Goal: Task Accomplishment & Management: Complete application form

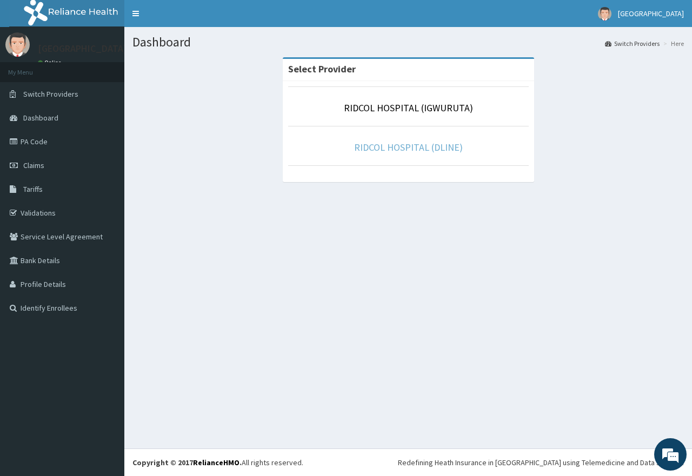
click at [443, 153] on link "RIDCOL HOSPITAL (DLINE)" at bounding box center [408, 147] width 109 height 12
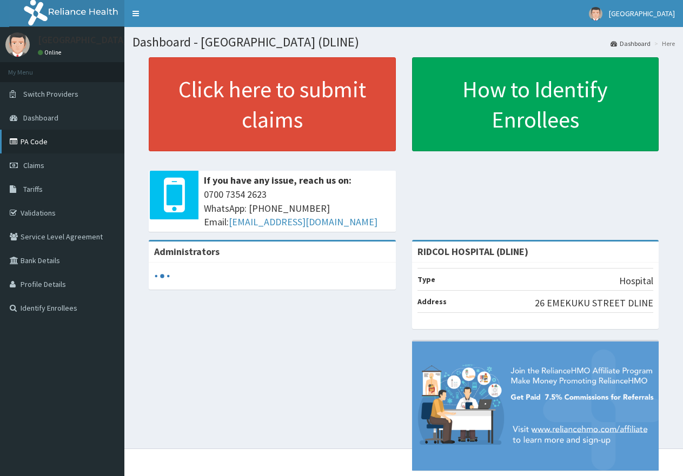
click at [48, 146] on link "PA Code" at bounding box center [62, 142] width 124 height 24
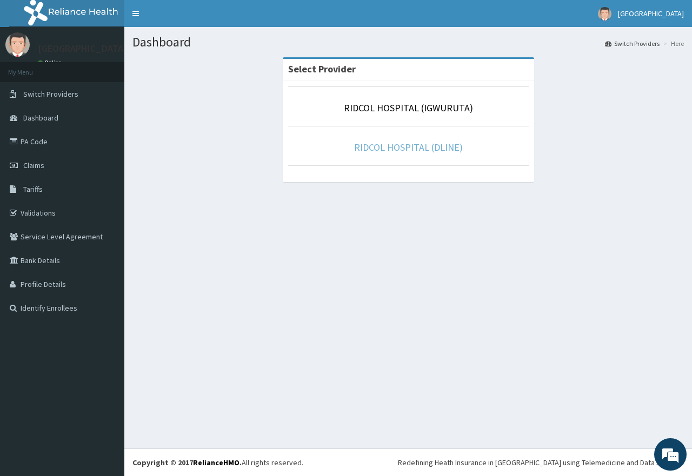
click at [400, 151] on link "RIDCOL HOSPITAL (DLINE)" at bounding box center [408, 147] width 109 height 12
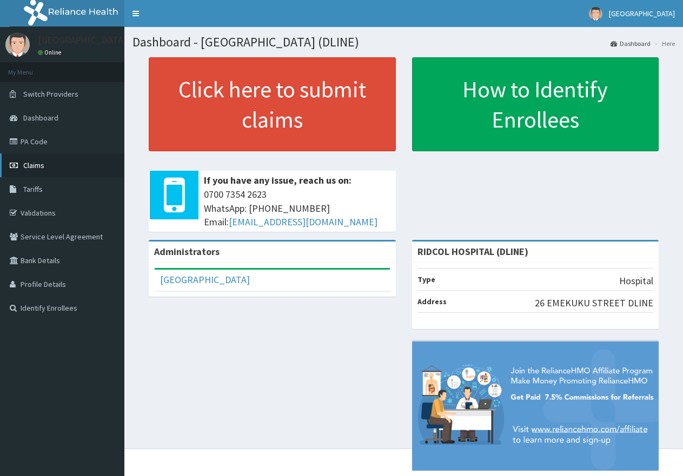
click at [40, 166] on span "Claims" at bounding box center [33, 166] width 21 height 10
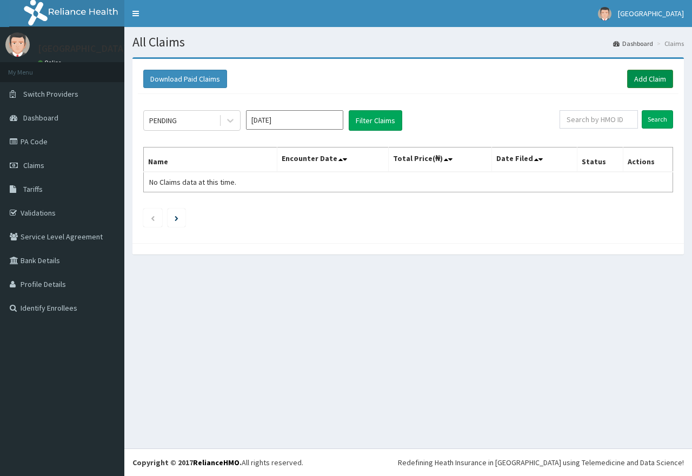
click at [648, 74] on link "Add Claim" at bounding box center [650, 79] width 46 height 18
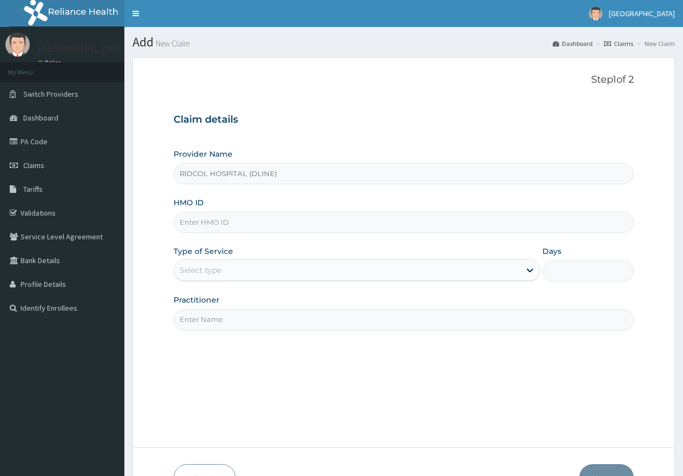
type input "RIDCOL HOSPITAL (DLINE)"
type input "erm/10038/a"
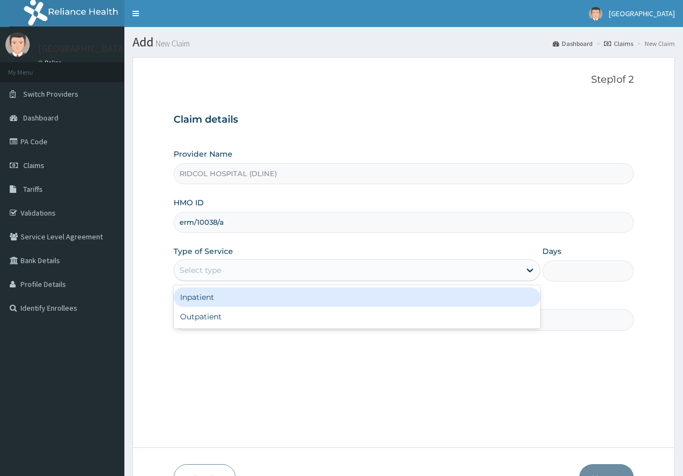
click at [218, 273] on div "Select type" at bounding box center [200, 270] width 42 height 11
click at [208, 314] on div "Outpatient" at bounding box center [356, 316] width 366 height 19
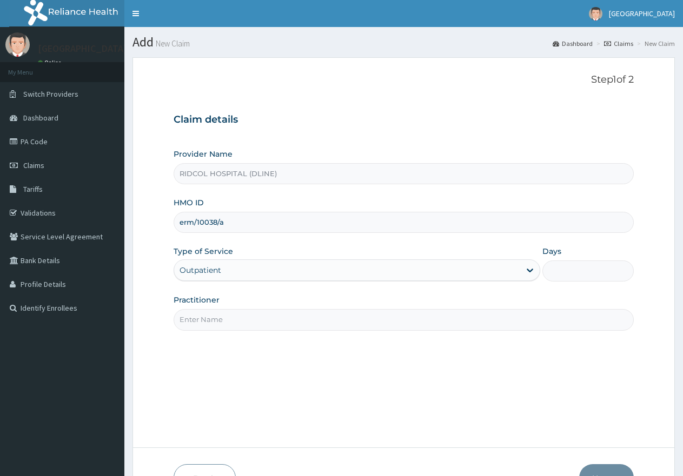
type input "1"
click at [212, 323] on input "Practitioner" at bounding box center [403, 319] width 460 height 21
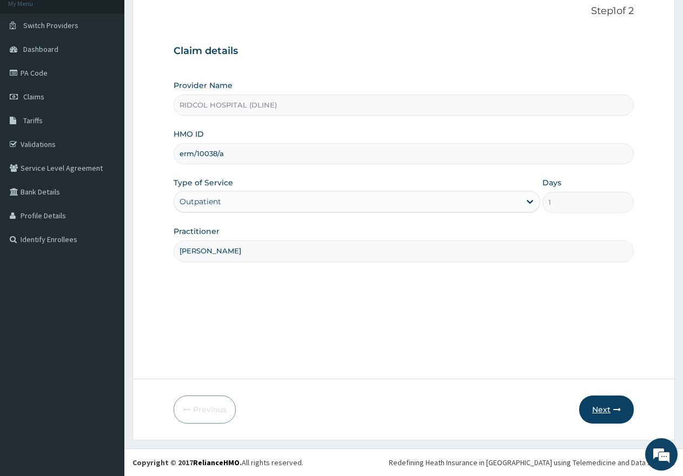
type input "Dr. Ahmed"
click at [614, 409] on icon "button" at bounding box center [617, 410] width 8 height 8
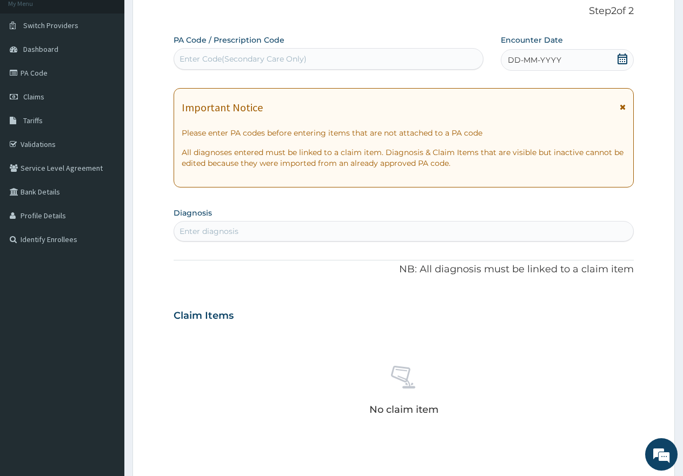
scroll to position [0, 0]
click at [223, 57] on div "Enter Code(Secondary Care Only)" at bounding box center [242, 59] width 127 height 11
paste input "PA/D33897"
type input "PA/D33897"
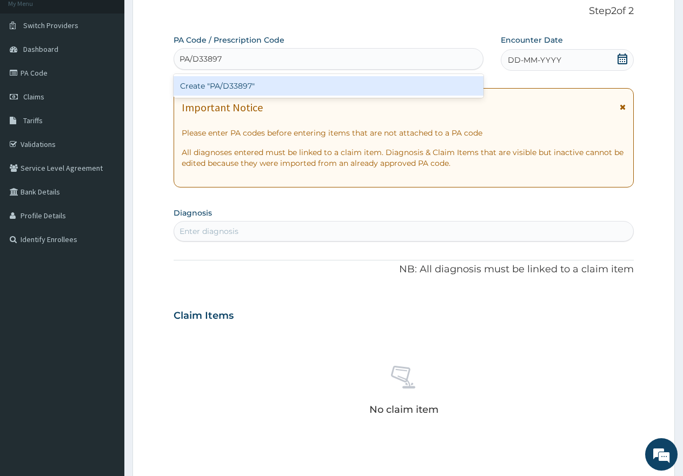
click at [232, 86] on div "Create "PA/D33897"" at bounding box center [328, 85] width 310 height 19
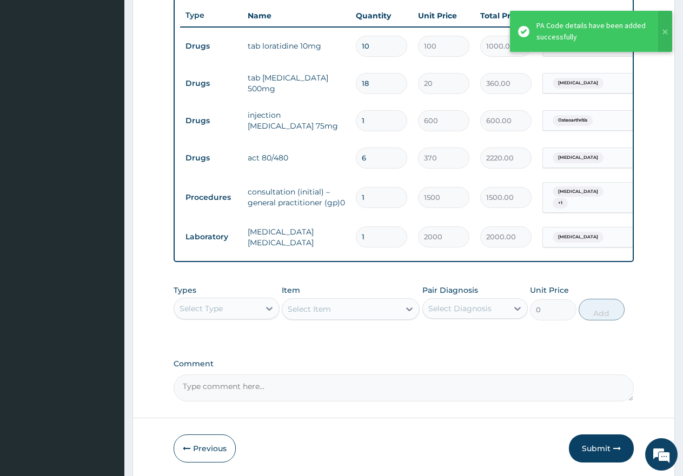
scroll to position [453, 0]
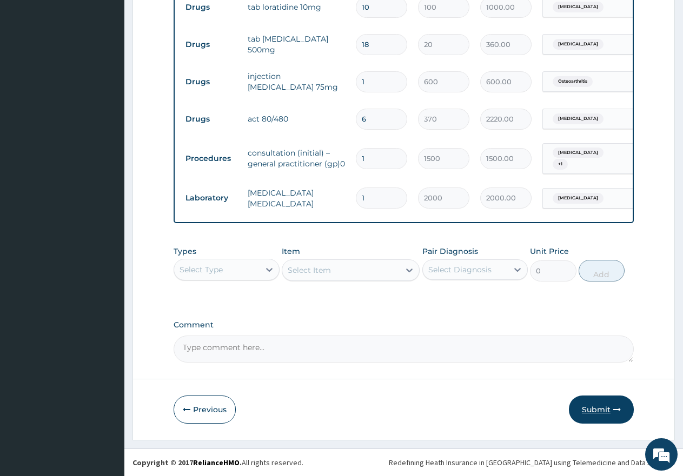
click at [596, 408] on button "Submit" at bounding box center [601, 410] width 65 height 28
